Goal: Transaction & Acquisition: Purchase product/service

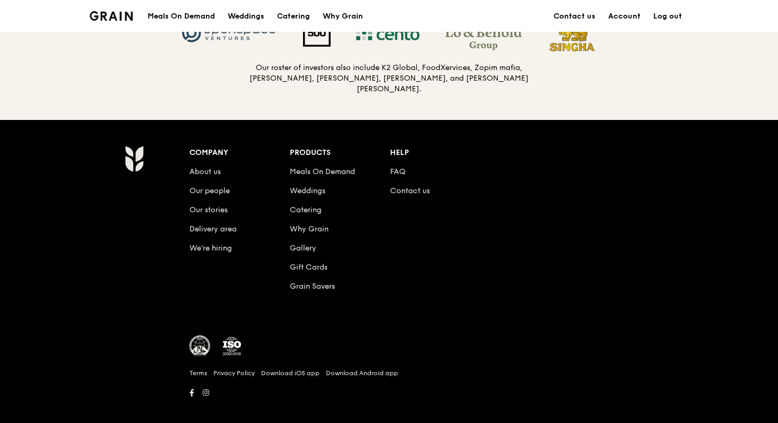
click at [596, 86] on div "Our investors Like us, our investors believe in high standards and delighting c…" at bounding box center [389, 14] width 778 height 212
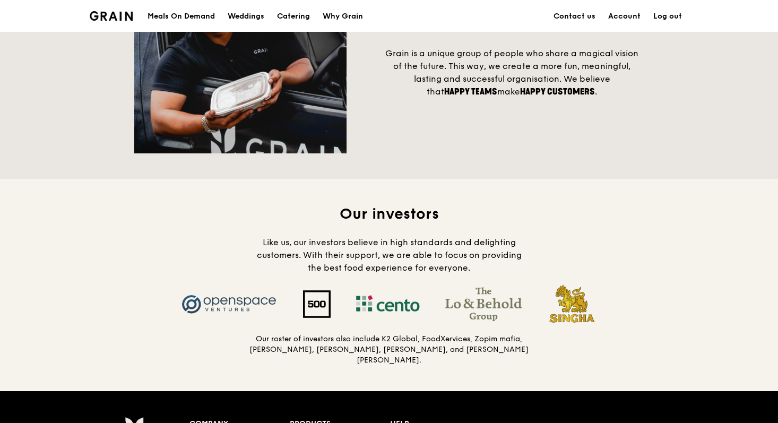
scroll to position [782, 0]
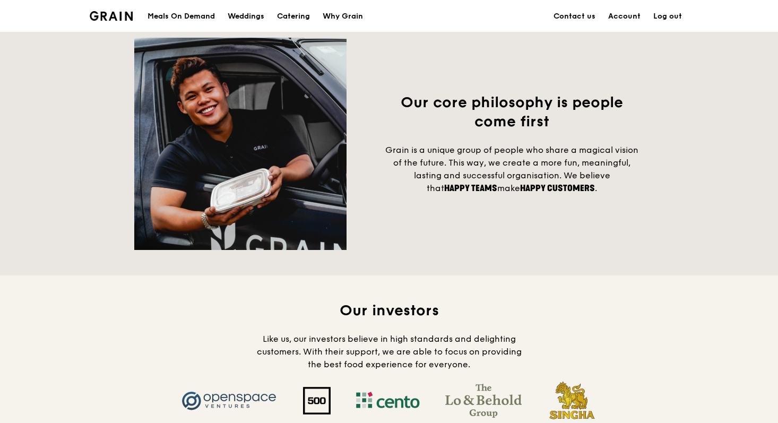
click at [190, 16] on div "Meals On Demand" at bounding box center [181, 17] width 67 height 32
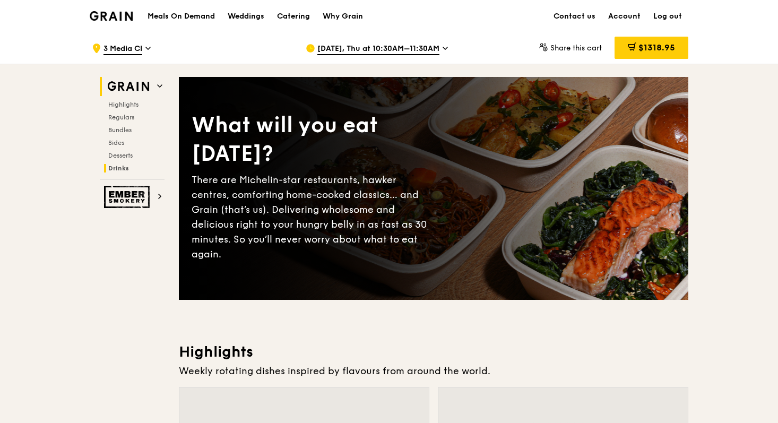
click at [128, 166] on h2 "Drinks" at bounding box center [134, 168] width 61 height 8
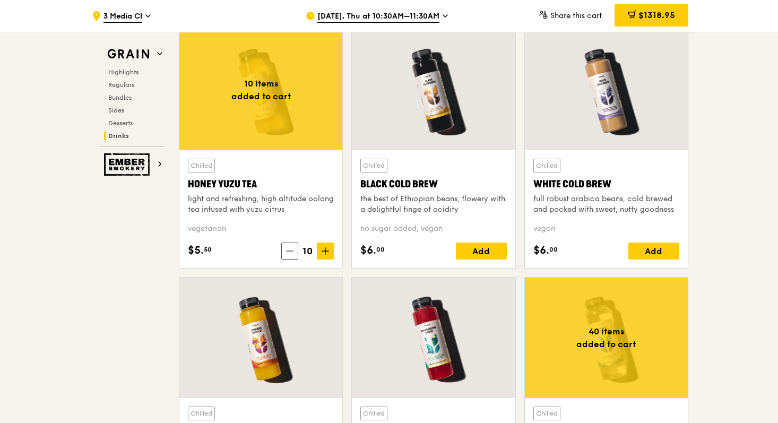
scroll to position [3989, 0]
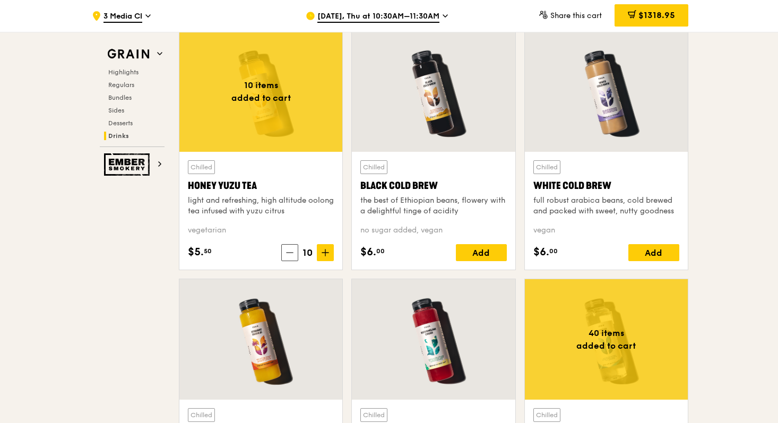
click at [305, 113] on div at bounding box center [260, 91] width 163 height 121
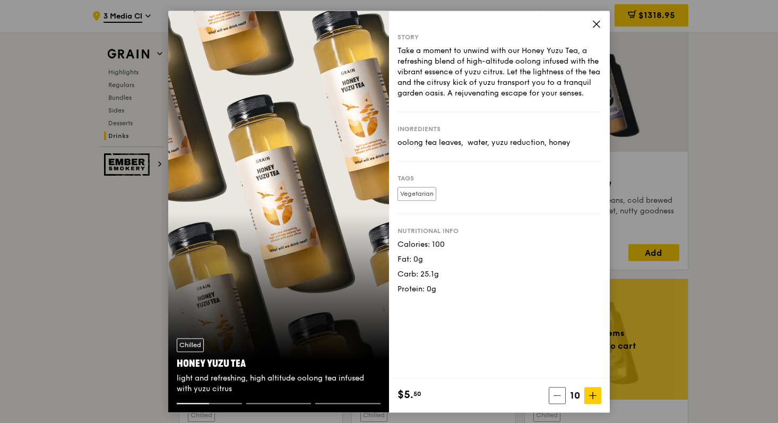
click at [298, 219] on div "Chilled Honey Yuzu Tea light and refreshing, high altitude oolong tea infused w…" at bounding box center [278, 212] width 221 height 402
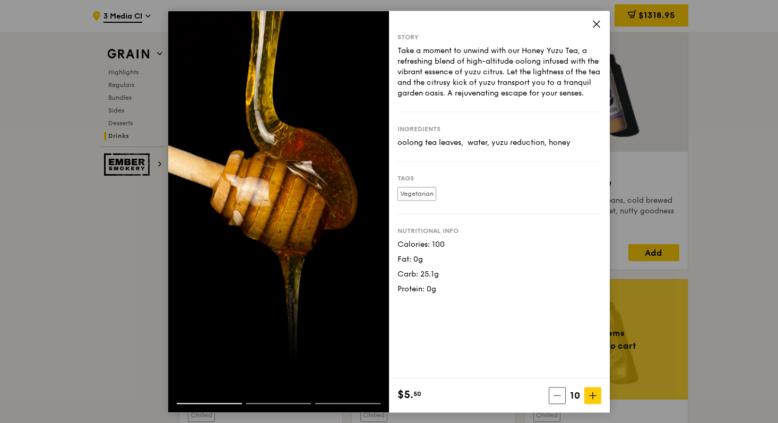
click at [298, 219] on div at bounding box center [278, 212] width 221 height 402
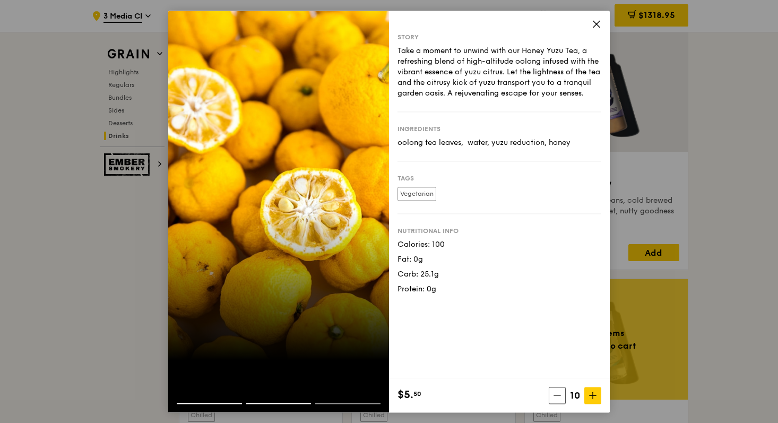
click at [230, 273] on div at bounding box center [278, 212] width 221 height 402
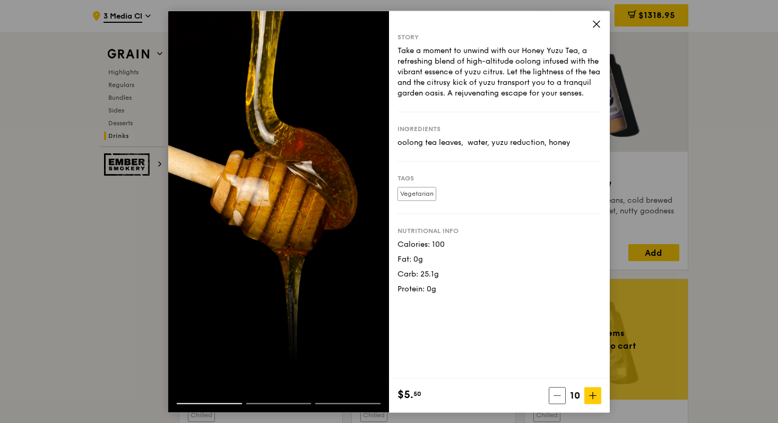
click at [230, 273] on div at bounding box center [278, 212] width 221 height 402
click at [597, 20] on icon at bounding box center [597, 24] width 10 height 10
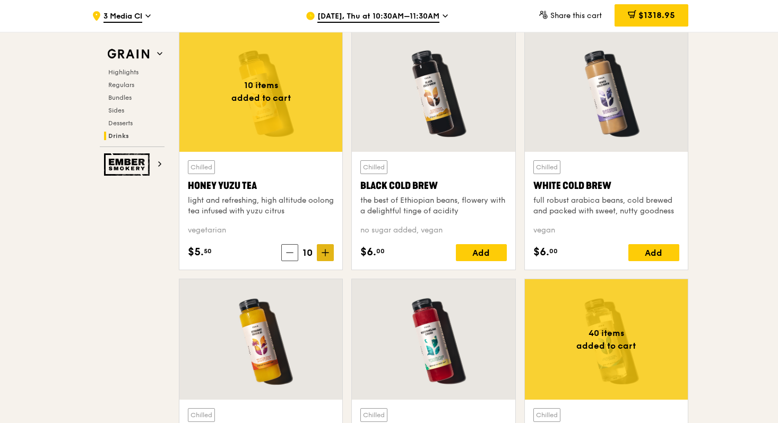
click at [323, 252] on icon at bounding box center [325, 252] width 7 height 7
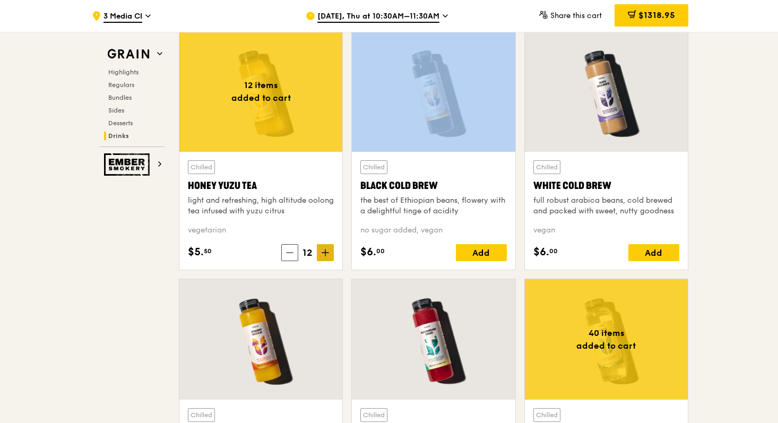
click at [323, 252] on icon at bounding box center [325, 252] width 7 height 7
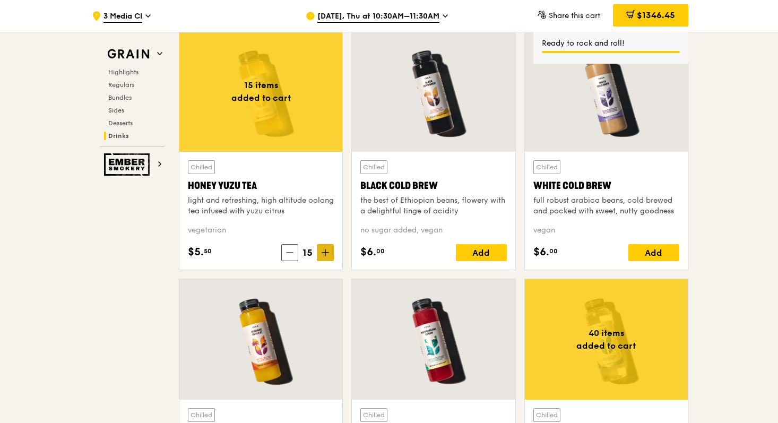
click at [326, 255] on icon at bounding box center [326, 253] width 0 height 6
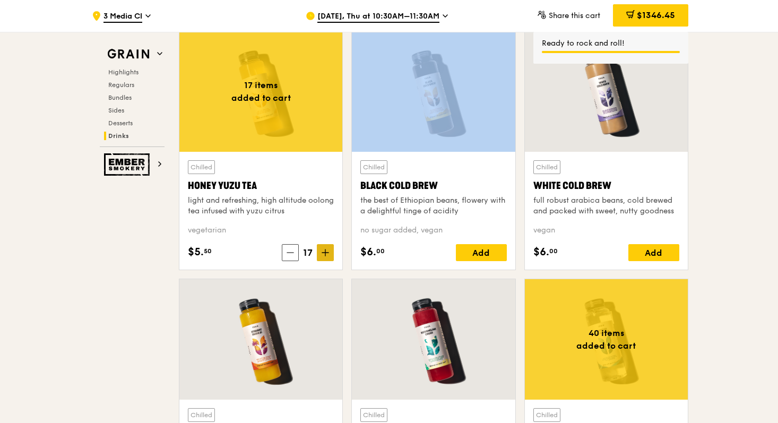
click at [326, 255] on icon at bounding box center [326, 253] width 0 height 6
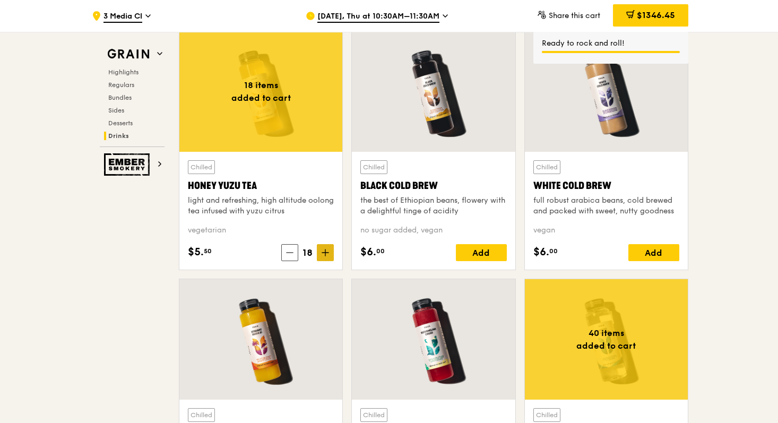
click at [326, 255] on icon at bounding box center [326, 253] width 0 height 6
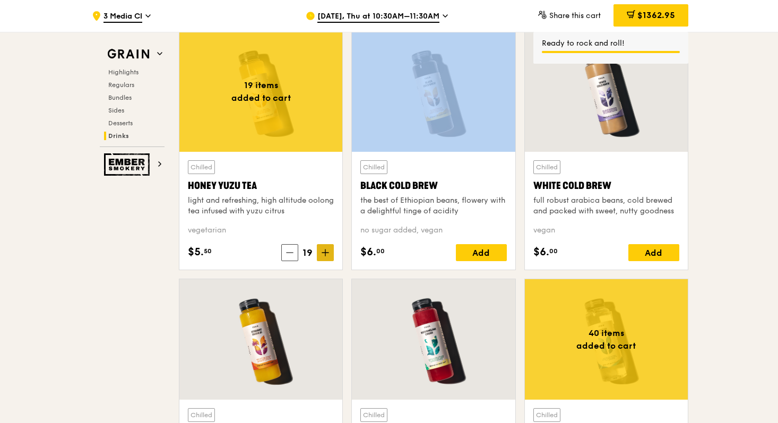
click at [326, 255] on icon at bounding box center [326, 253] width 0 height 6
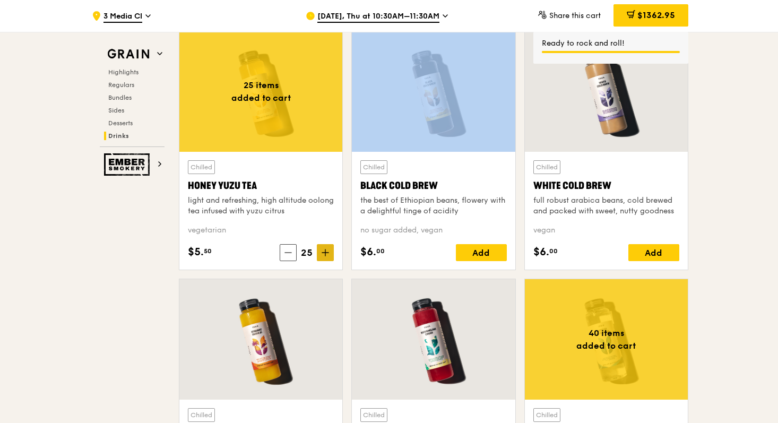
click at [326, 255] on icon at bounding box center [326, 253] width 0 height 6
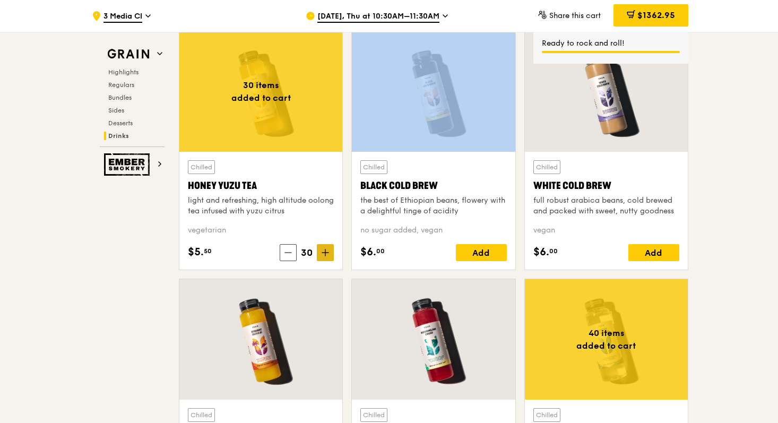
click at [326, 255] on icon at bounding box center [326, 253] width 0 height 6
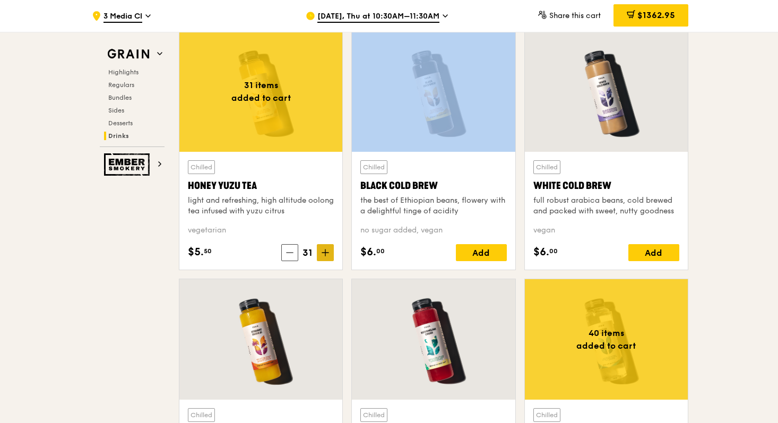
click at [326, 255] on icon at bounding box center [326, 253] width 0 height 6
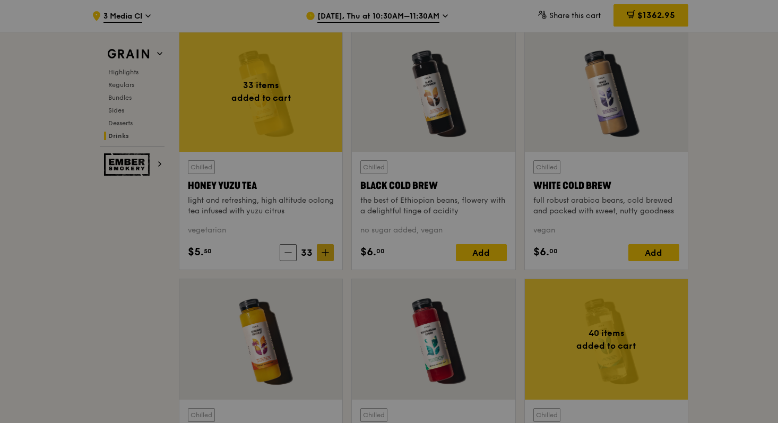
click at [325, 255] on div at bounding box center [389, 211] width 778 height 423
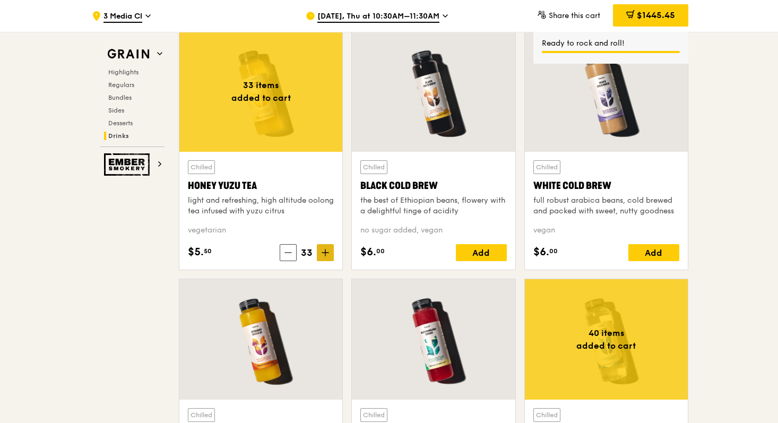
click at [327, 252] on icon at bounding box center [325, 252] width 7 height 7
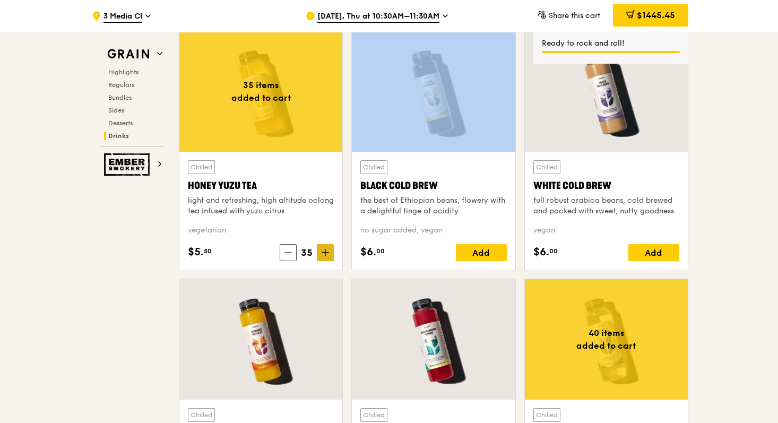
click at [327, 252] on icon at bounding box center [325, 252] width 7 height 7
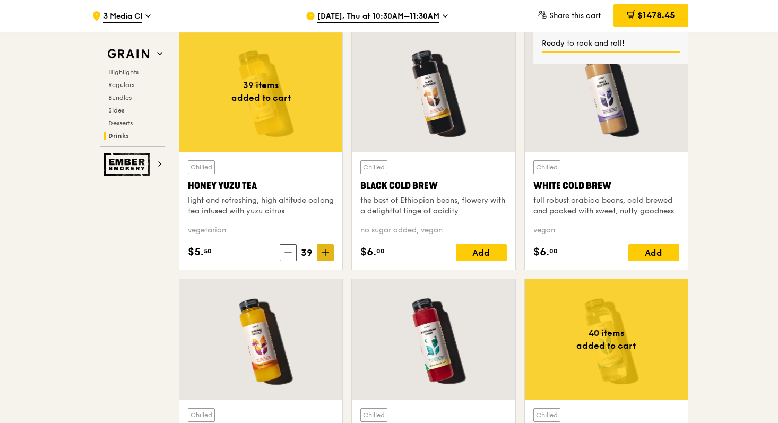
click at [326, 256] on icon at bounding box center [325, 252] width 7 height 7
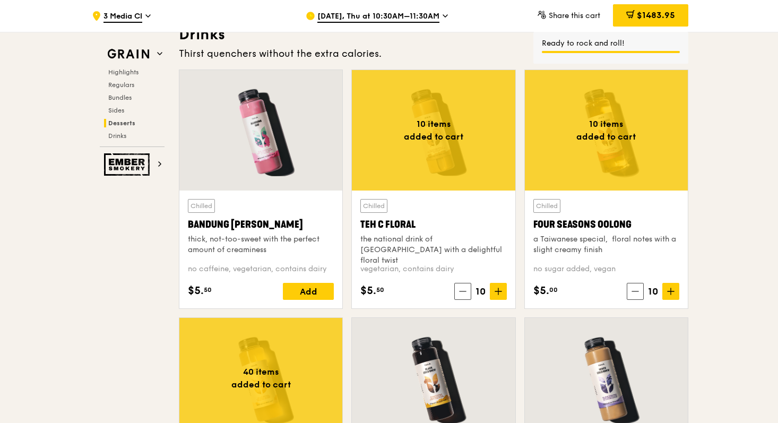
scroll to position [3678, 0]
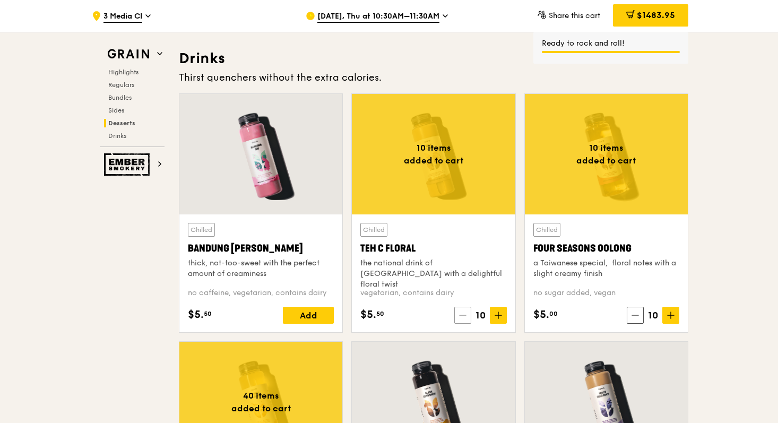
click at [455, 321] on span at bounding box center [463, 315] width 17 height 17
click at [455, 321] on div "$5. 50 9" at bounding box center [434, 315] width 146 height 17
click at [459, 321] on span at bounding box center [467, 315] width 17 height 17
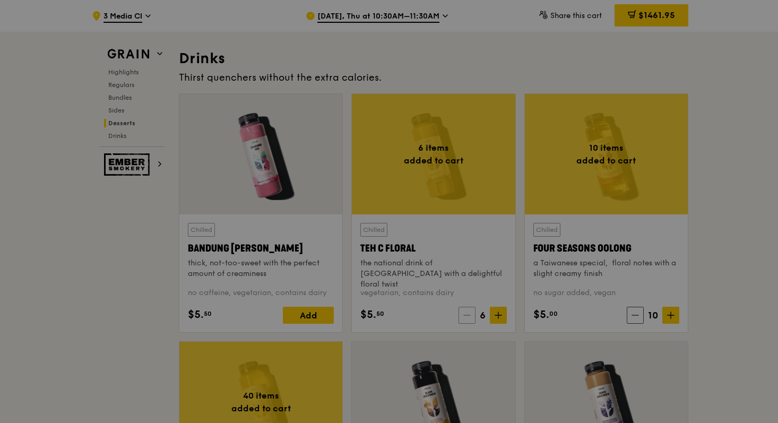
click at [459, 321] on div at bounding box center [389, 211] width 778 height 423
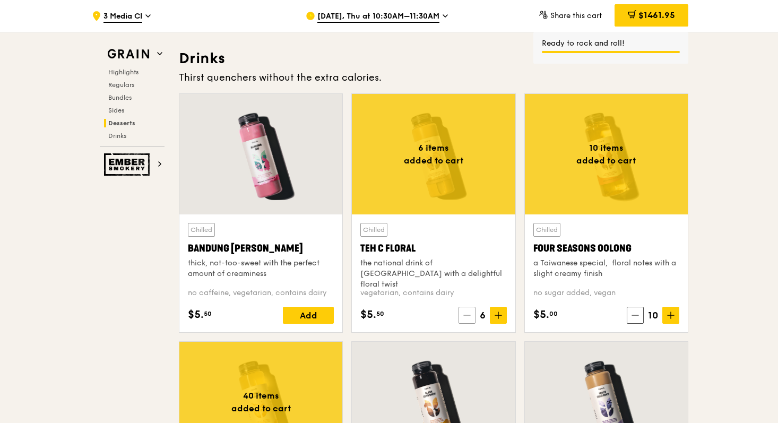
click at [463, 321] on span at bounding box center [467, 315] width 17 height 17
click at [463, 321] on span at bounding box center [466, 315] width 17 height 17
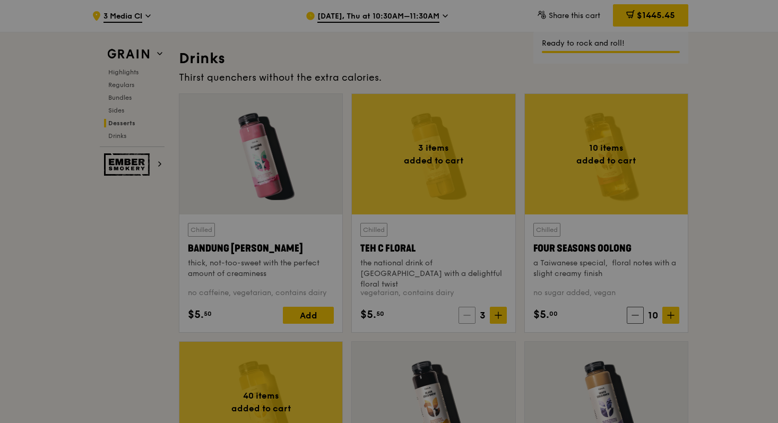
click at [471, 319] on span at bounding box center [467, 315] width 17 height 17
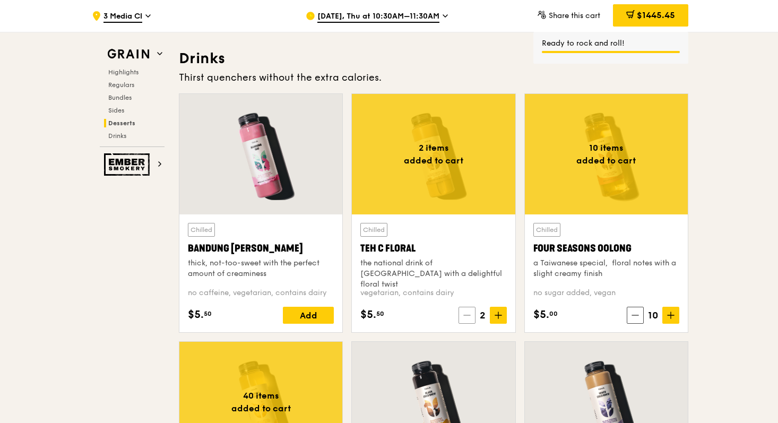
click at [470, 319] on icon at bounding box center [467, 315] width 7 height 7
click at [463, 318] on span at bounding box center [468, 315] width 17 height 17
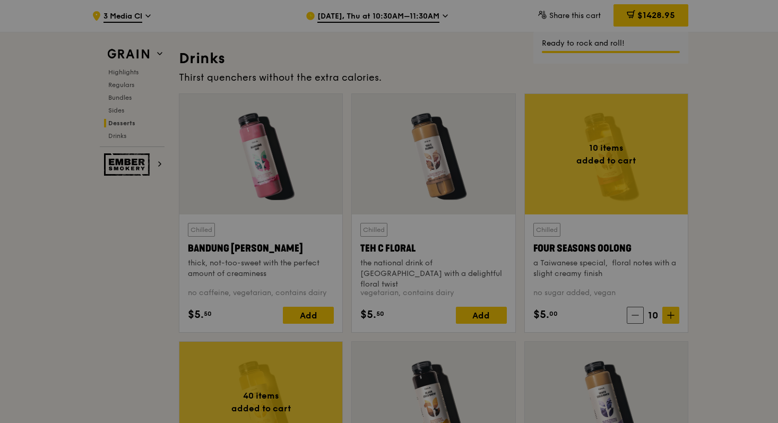
click at [635, 316] on div at bounding box center [389, 211] width 778 height 423
click at [635, 316] on icon at bounding box center [635, 315] width 7 height 7
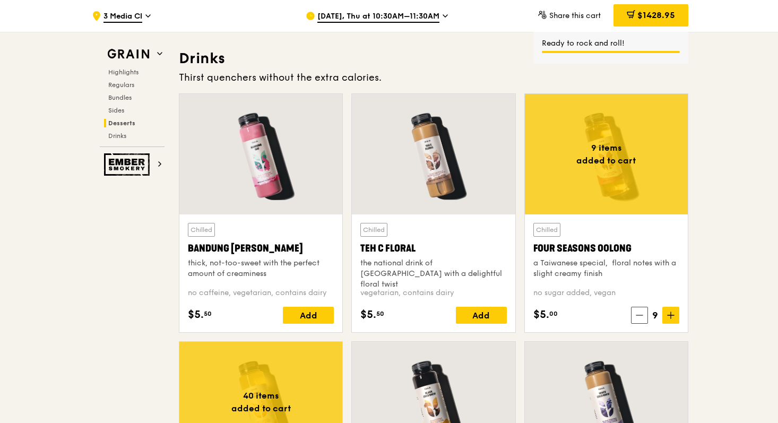
click at [635, 316] on span at bounding box center [639, 315] width 17 height 17
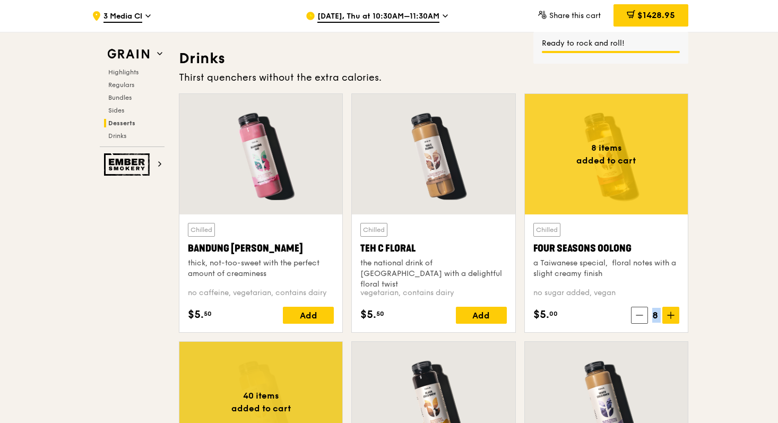
click at [635, 316] on span at bounding box center [639, 315] width 17 height 17
click at [635, 316] on span at bounding box center [640, 315] width 17 height 17
click at [635, 316] on span at bounding box center [639, 315] width 17 height 17
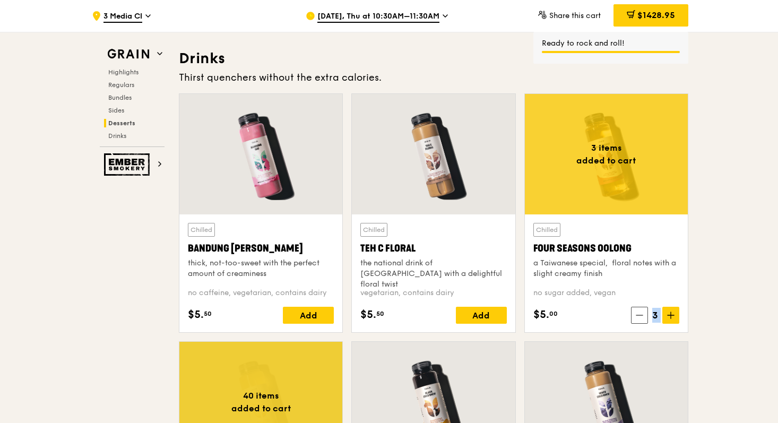
click at [635, 316] on span at bounding box center [639, 315] width 17 height 17
click at [635, 316] on span at bounding box center [641, 315] width 17 height 17
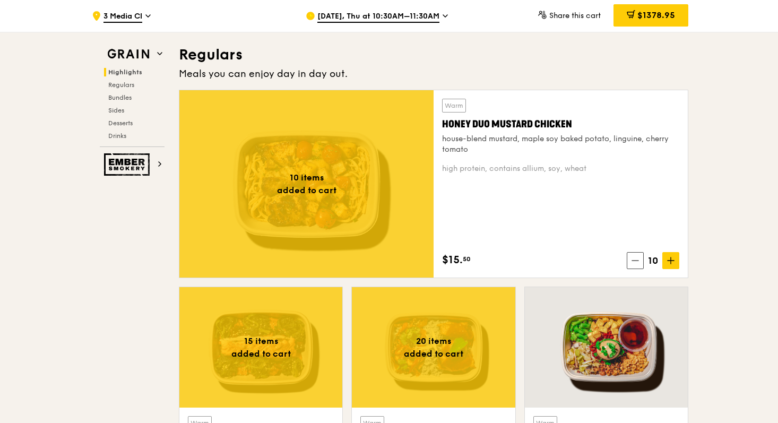
scroll to position [708, 0]
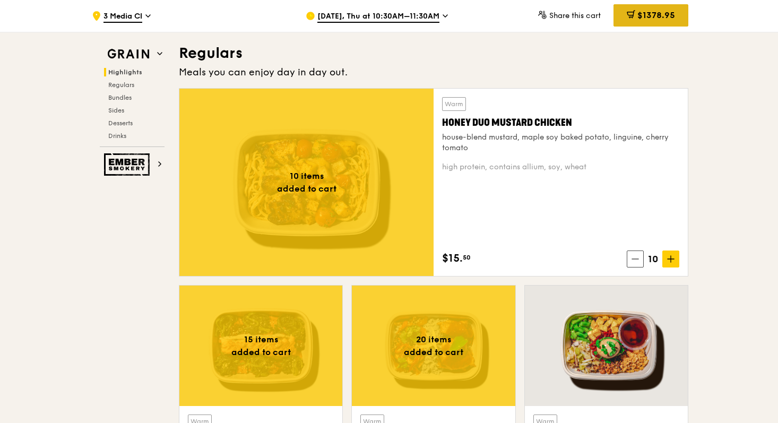
click at [662, 18] on span "$1378.95" at bounding box center [657, 15] width 38 height 10
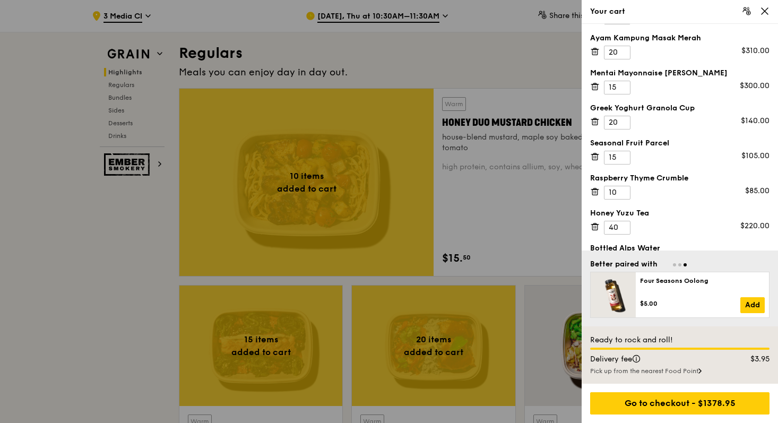
scroll to position [62, 0]
